Goal: Task Accomplishment & Management: Manage account settings

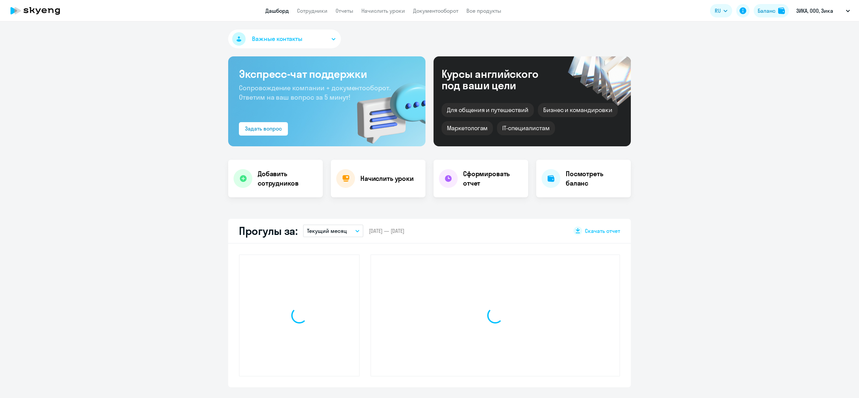
select select "30"
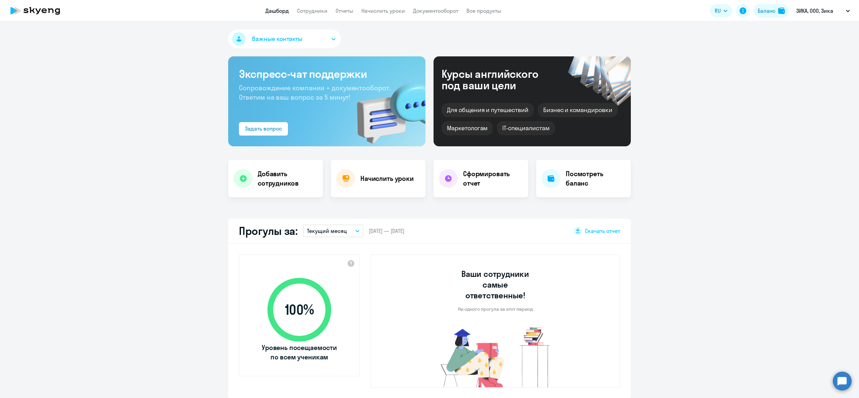
click at [395, 7] on app-menu-item-link "Начислить уроки" at bounding box center [384, 11] width 44 height 8
click at [395, 8] on link "Начислить уроки" at bounding box center [384, 10] width 44 height 7
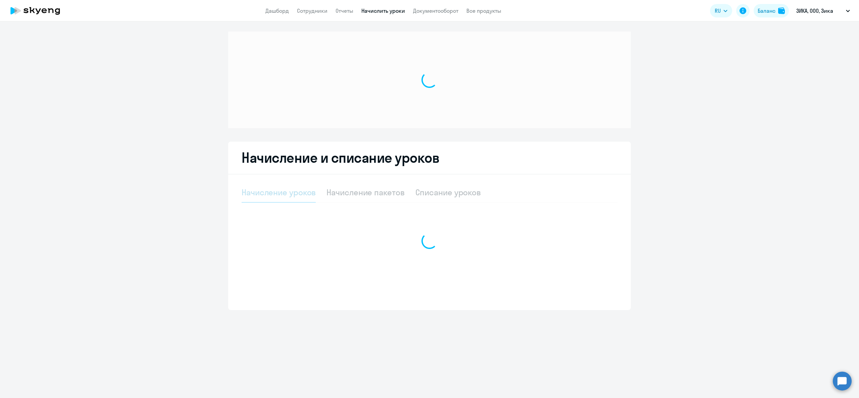
select select "10"
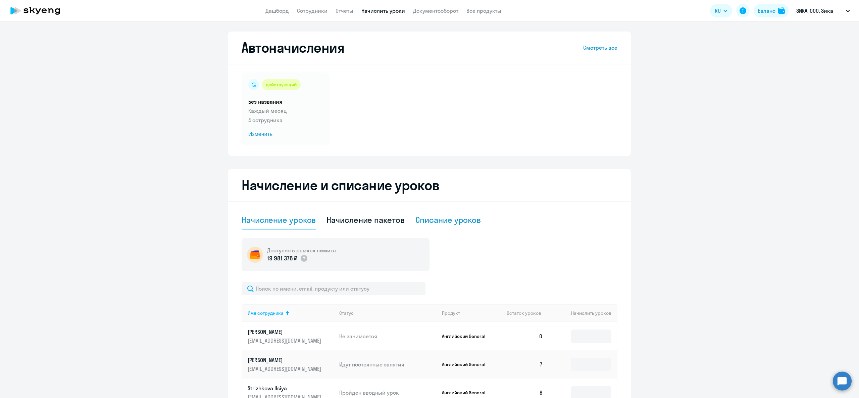
scroll to position [178, 0]
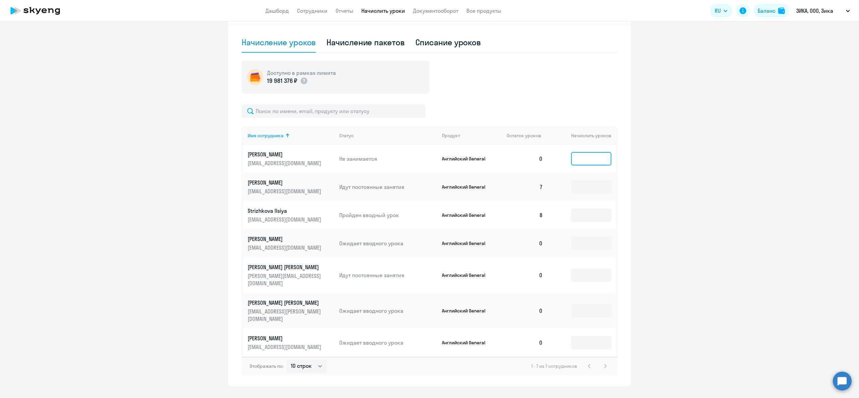
click at [587, 158] on input at bounding box center [591, 158] width 40 height 13
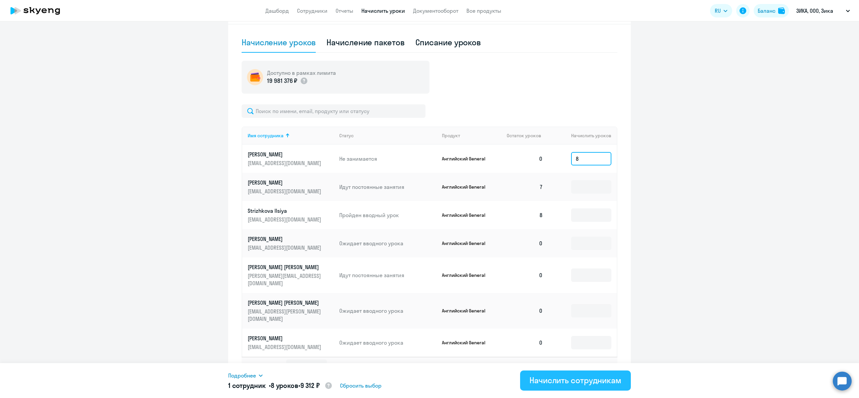
type input "8"
click at [574, 381] on div "Начислить сотрудникам" at bounding box center [576, 380] width 92 height 11
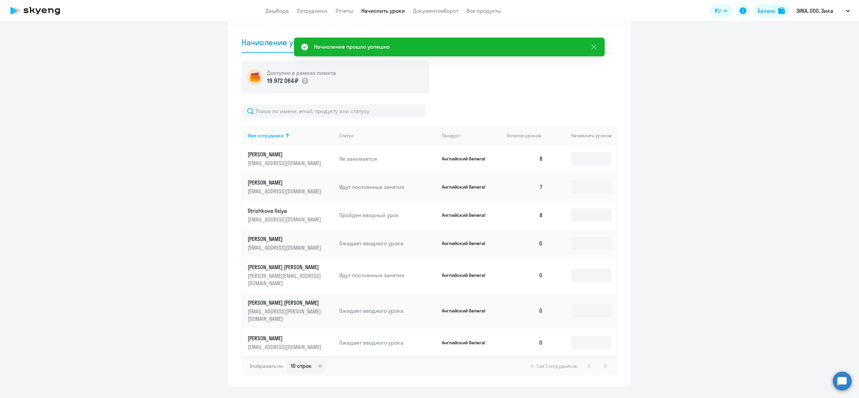
scroll to position [0, 0]
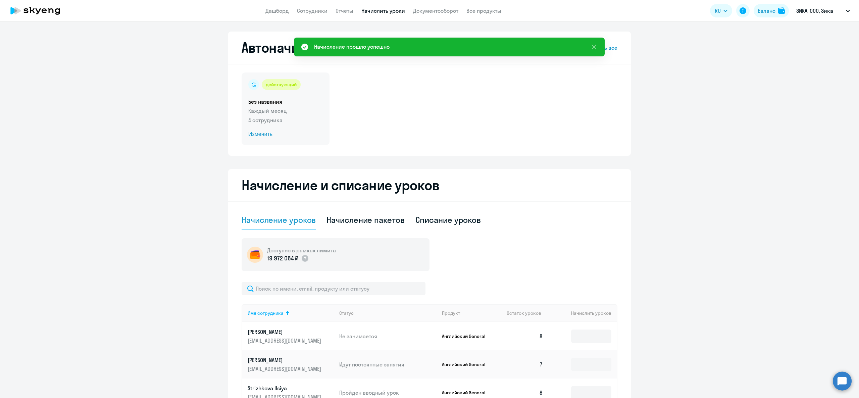
click at [253, 120] on p "4 сотрудника" at bounding box center [285, 120] width 75 height 8
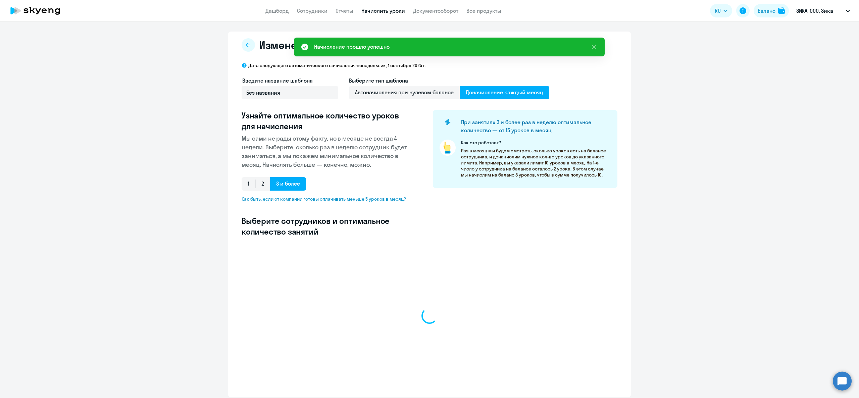
select select "10"
